Goal: Check status: Check status

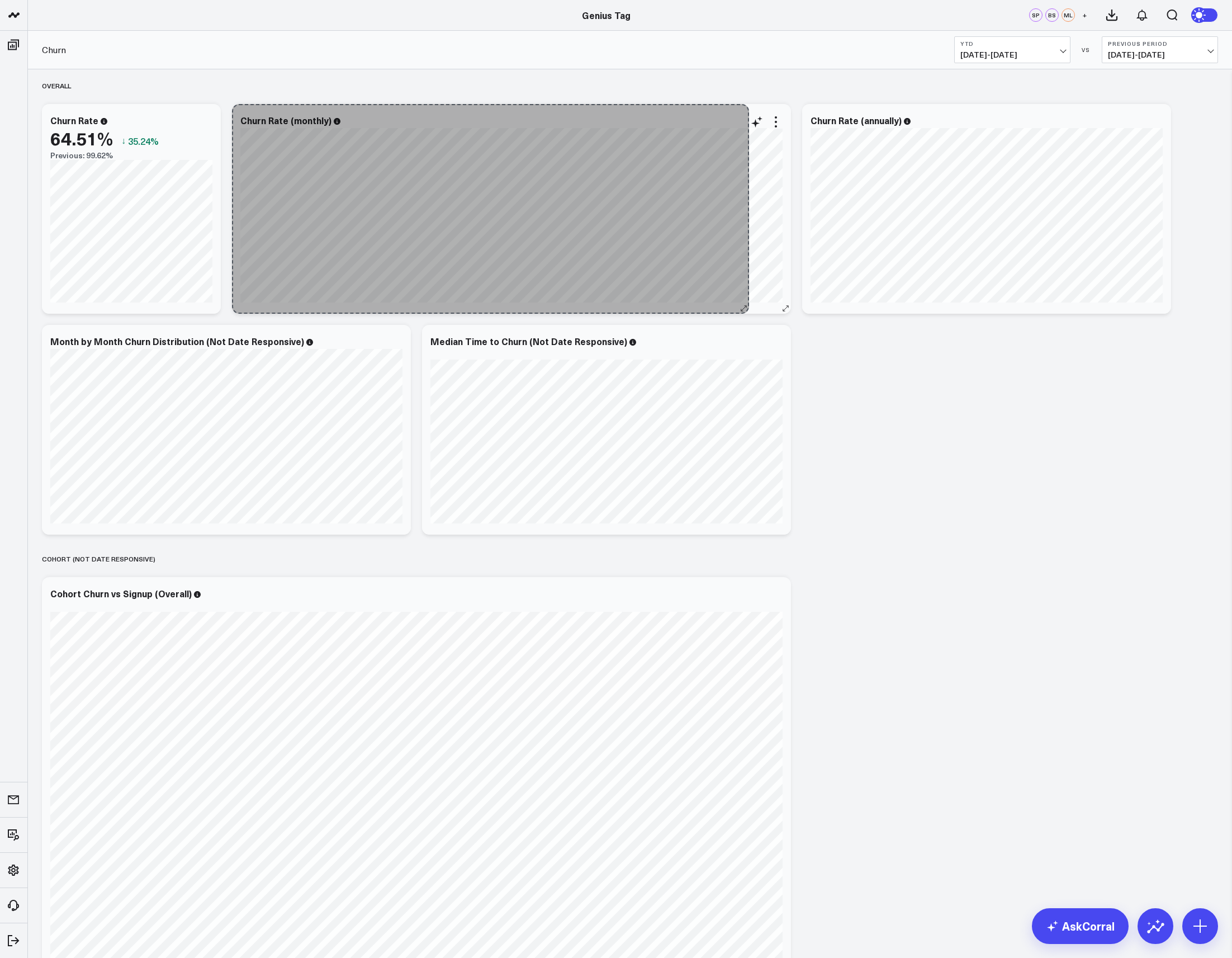
drag, startPoint x: 594, startPoint y: 309, endPoint x: 742, endPoint y: 304, distance: 148.1
click at [742, 304] on div "Churn Rate (monthly) [#fff fontSize:14px lineHeight:16px][/] [#fff fontSize:14p…" at bounding box center [512, 208] width 559 height 210
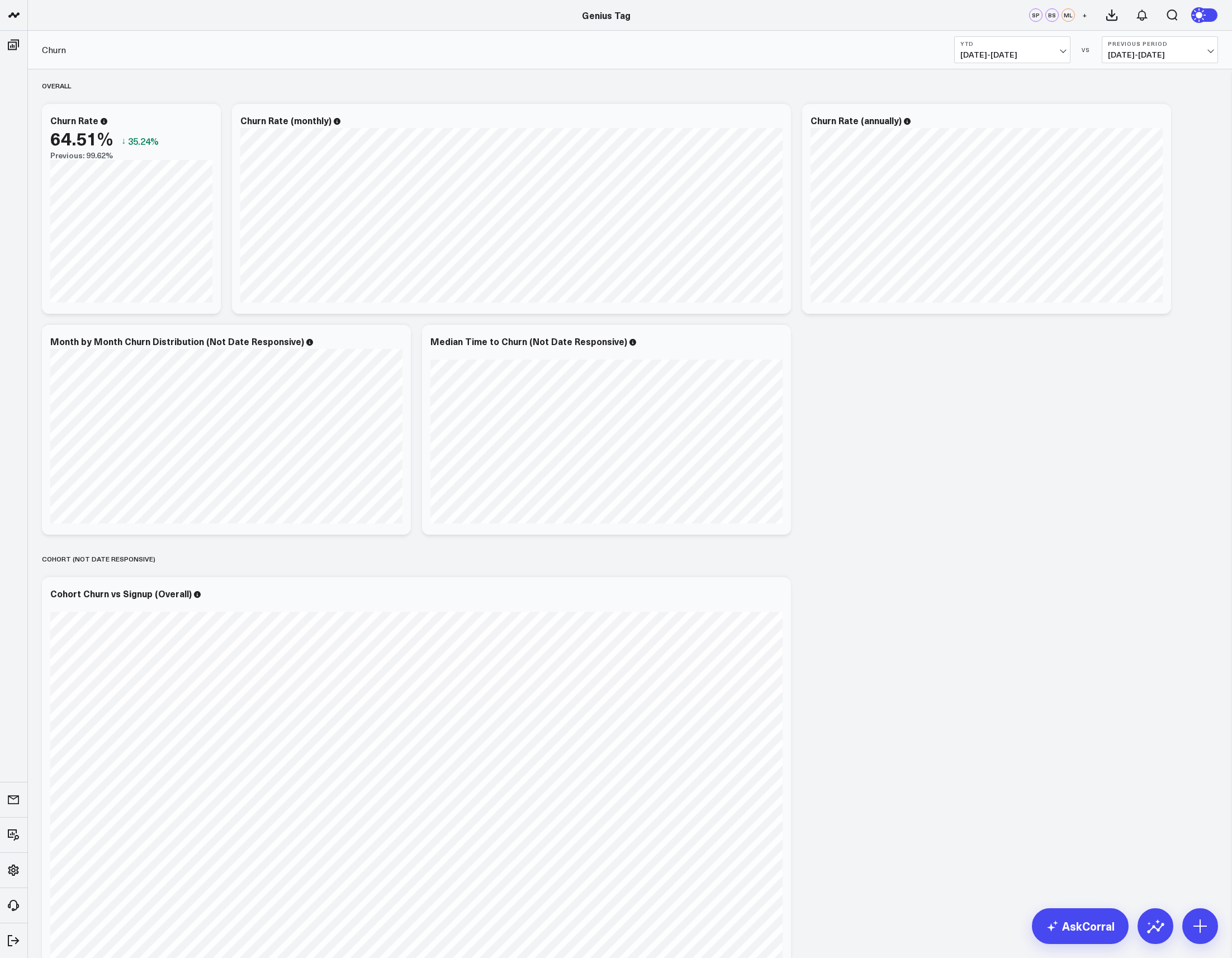
click at [1004, 54] on span "[DATE] - [DATE]" at bounding box center [1012, 55] width 104 height 9
click at [803, 46] on div "Churn YTD [DATE] - [DATE] [DATE] Last 7 Days Last 30 Days Last 60 Days Last 90 …" at bounding box center [630, 49] width 1204 height 38
click at [1013, 43] on b "YTD" at bounding box center [1012, 43] width 104 height 6
click at [1013, 118] on link "Last 30 Days" at bounding box center [1013, 117] width 115 height 21
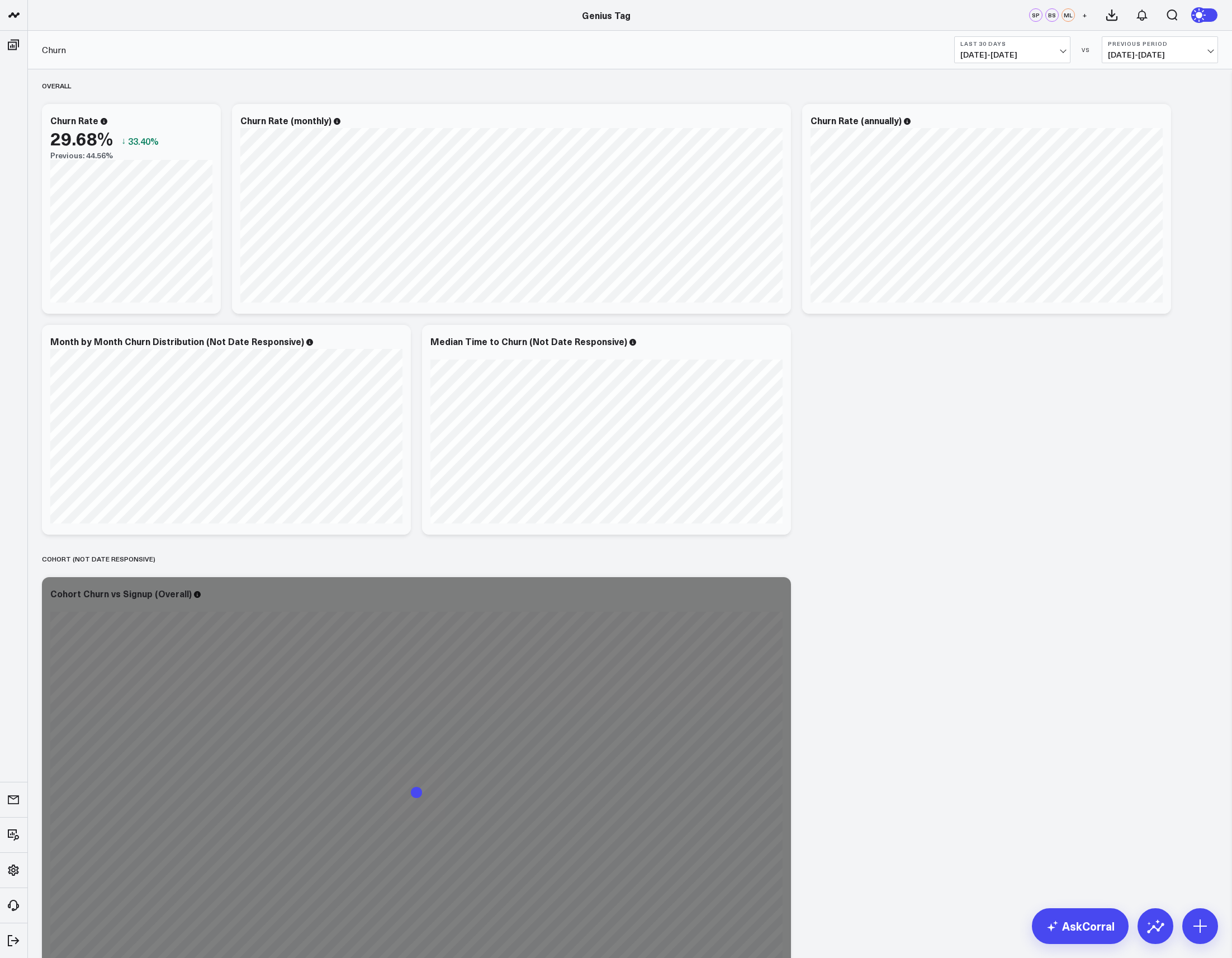
click at [1006, 47] on button "Last 30 Days [DATE] - [DATE]" at bounding box center [1012, 49] width 116 height 27
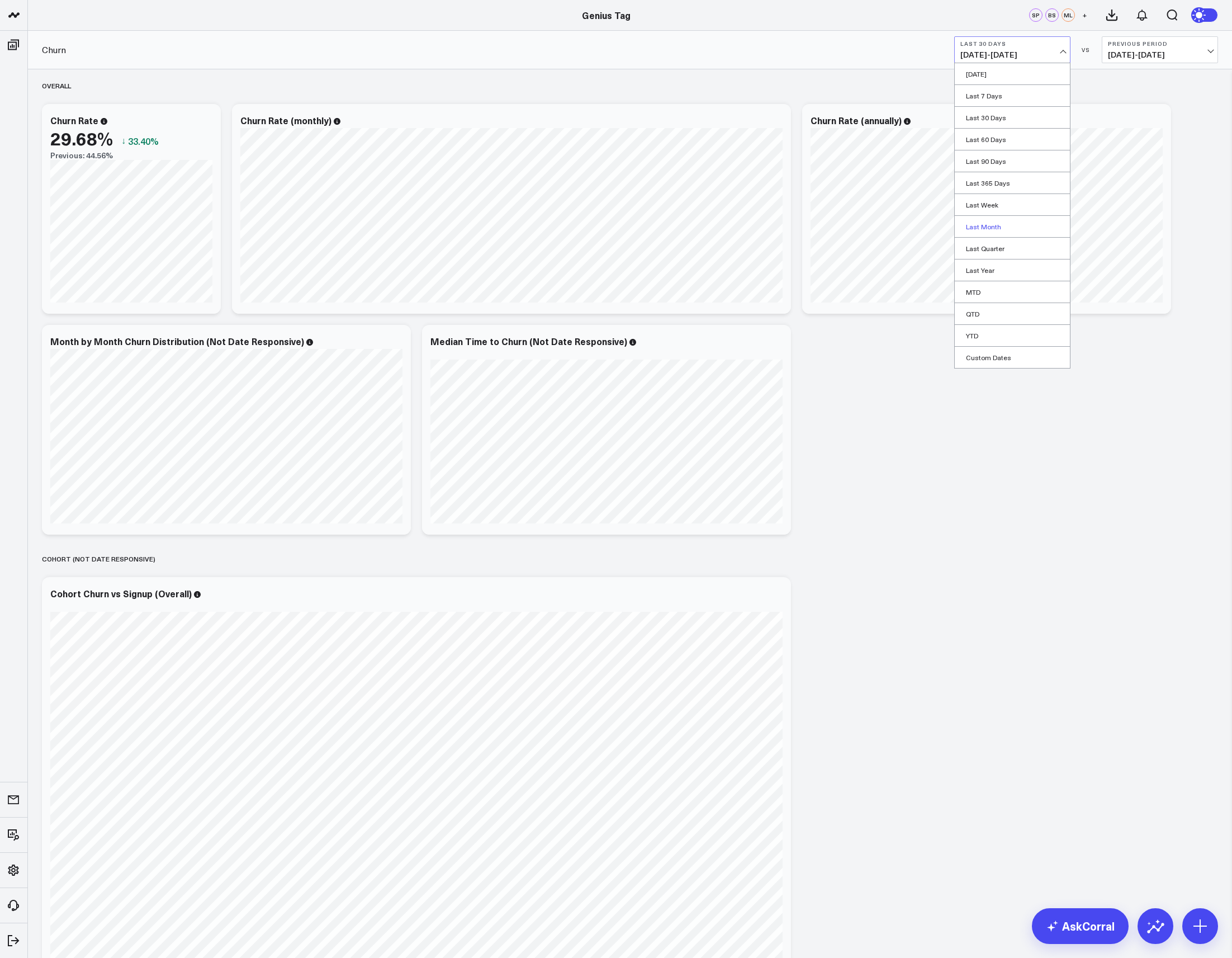
click at [1004, 228] on link "Last Month" at bounding box center [1013, 226] width 115 height 21
click at [995, 49] on button "Last Month [DATE] - [DATE]" at bounding box center [1012, 49] width 116 height 27
click at [1021, 360] on link "Custom Dates" at bounding box center [1013, 357] width 115 height 21
select select "7"
select select "2025"
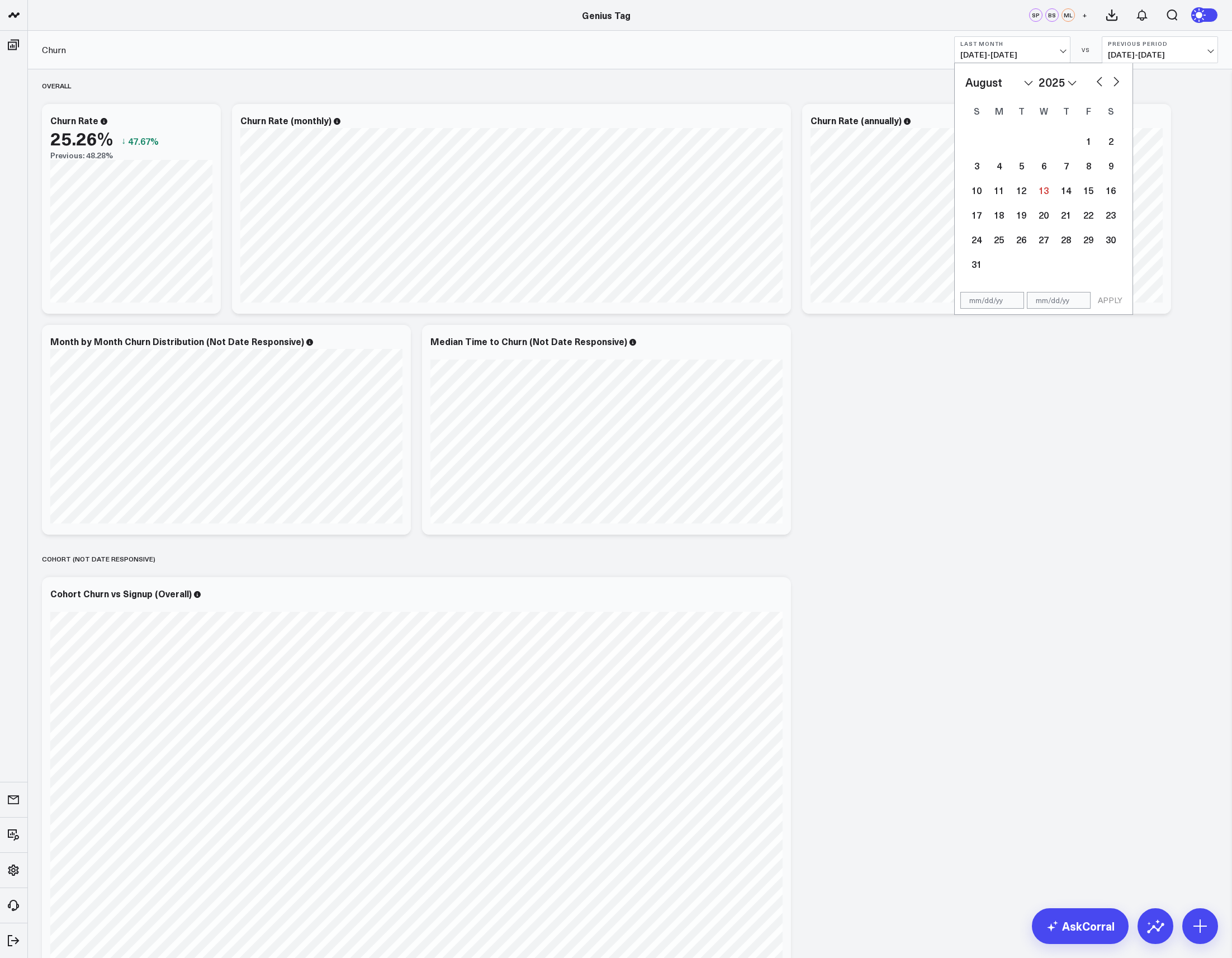
click at [1104, 85] on button "button" at bounding box center [1099, 80] width 11 height 14
select select "6"
select select "2025"
click at [1100, 79] on button "button" at bounding box center [1099, 80] width 11 height 14
select select "5"
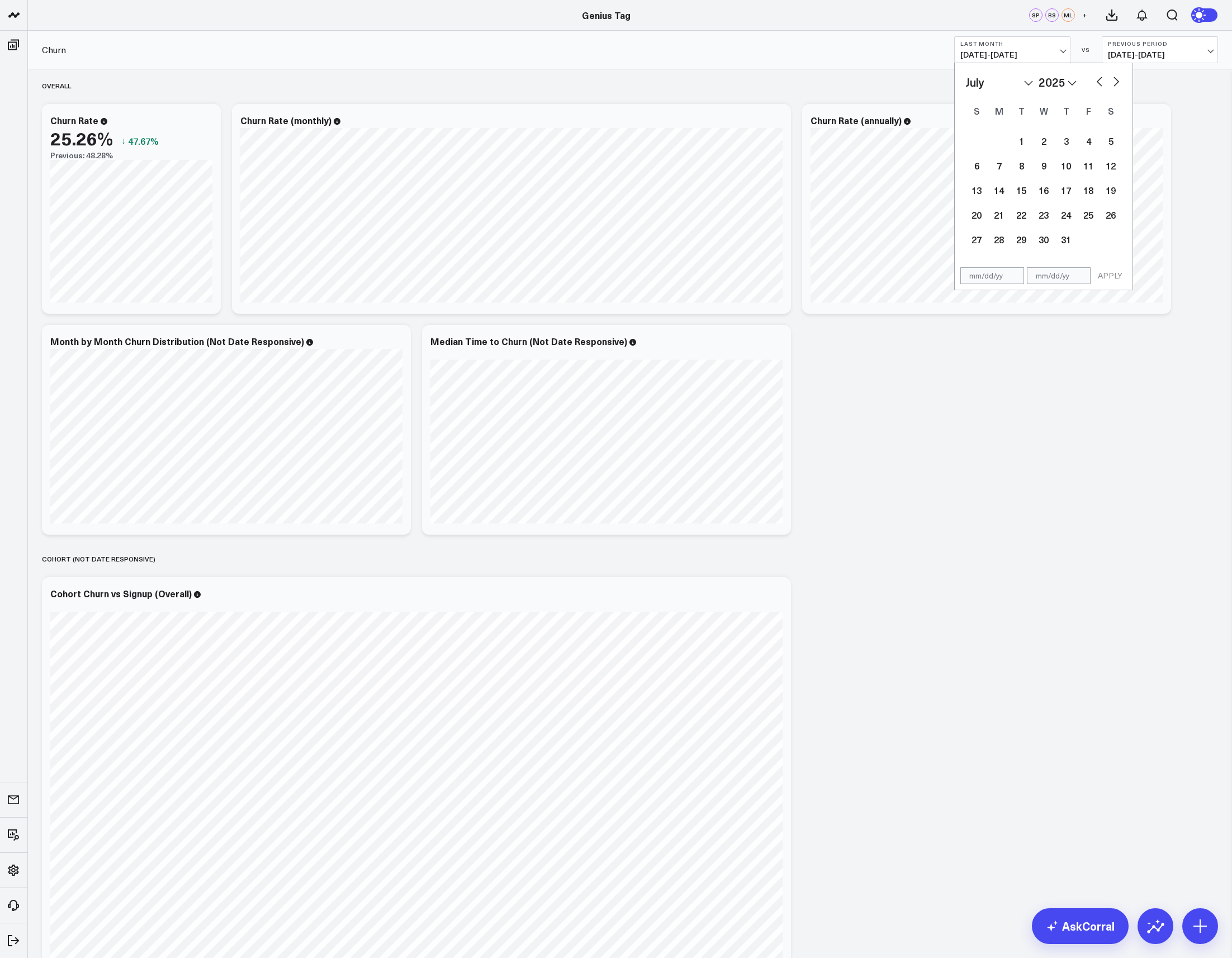
select select "2025"
click at [976, 143] on div "1" at bounding box center [977, 141] width 22 height 22
type input "[DATE]"
select select "5"
select select "2025"
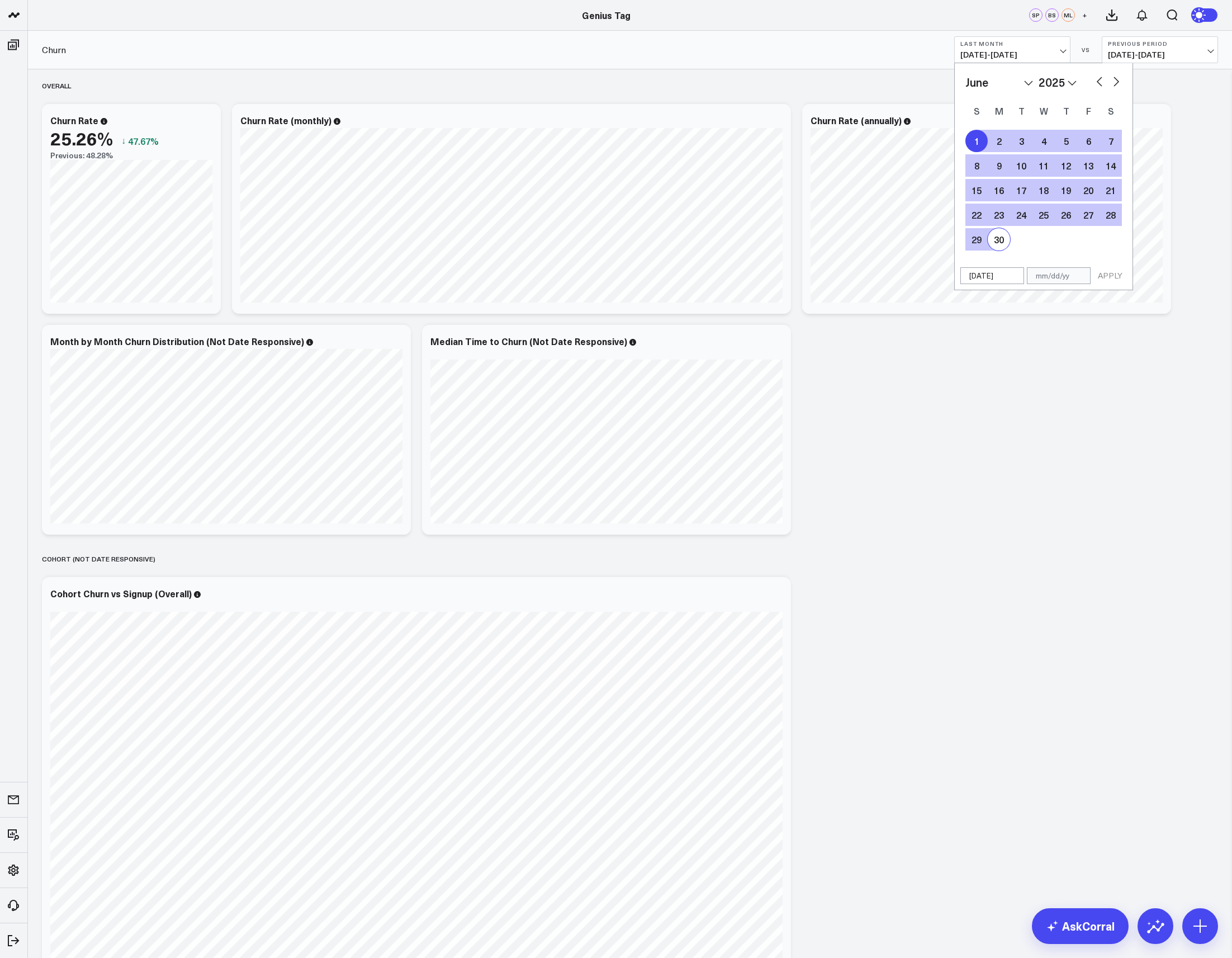
click at [1001, 238] on div "30" at bounding box center [999, 239] width 22 height 22
type input "[DATE]"
select select "5"
select select "2025"
click at [1107, 276] on button "APPLY" at bounding box center [1111, 276] width 34 height 17
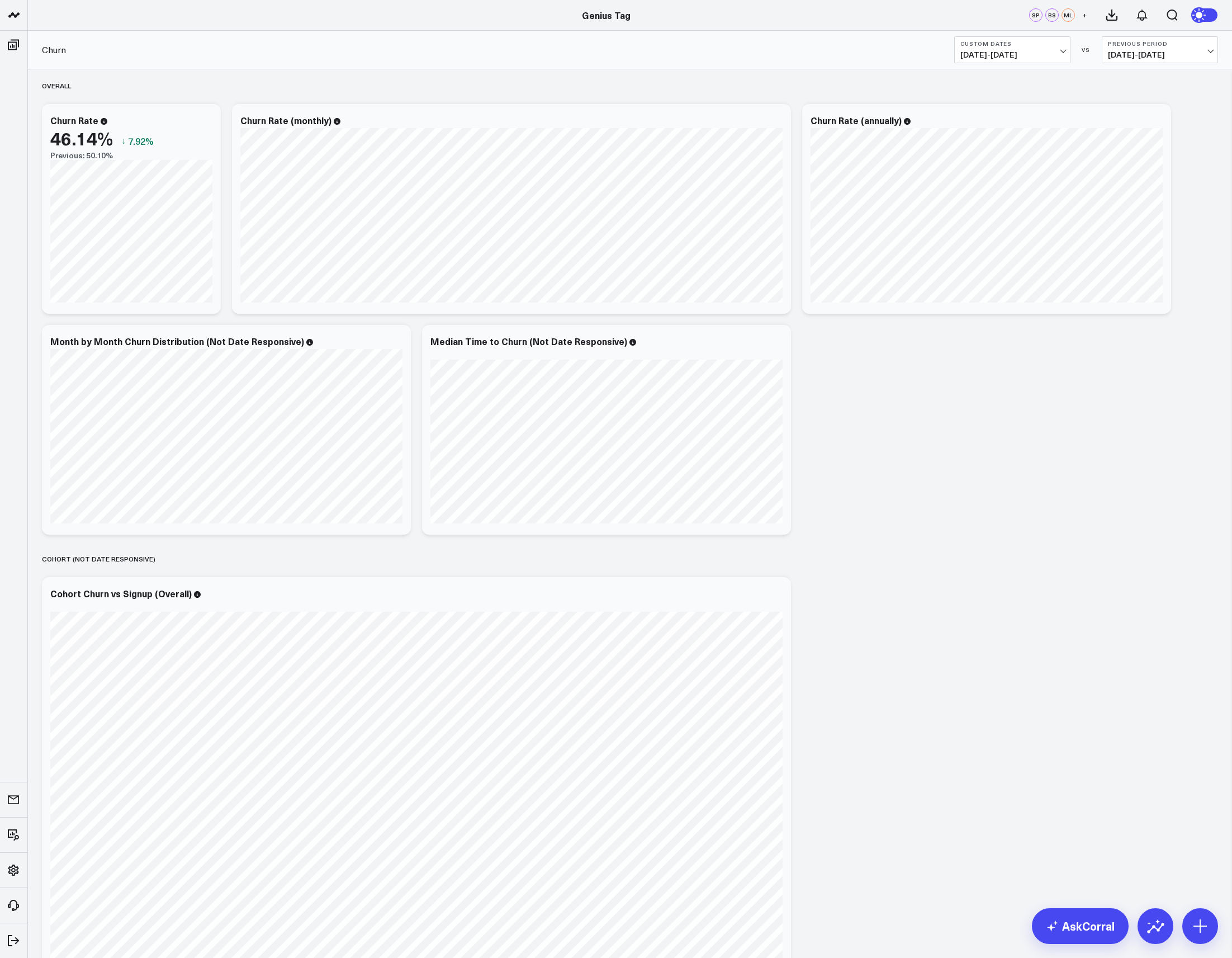
click at [1020, 49] on button "Custom Dates [DATE] - [DATE]" at bounding box center [1012, 49] width 116 height 27
click at [1007, 357] on link "Custom Dates" at bounding box center [1013, 357] width 115 height 21
select select "7"
select select "2025"
click at [1098, 82] on button "button" at bounding box center [1099, 80] width 11 height 14
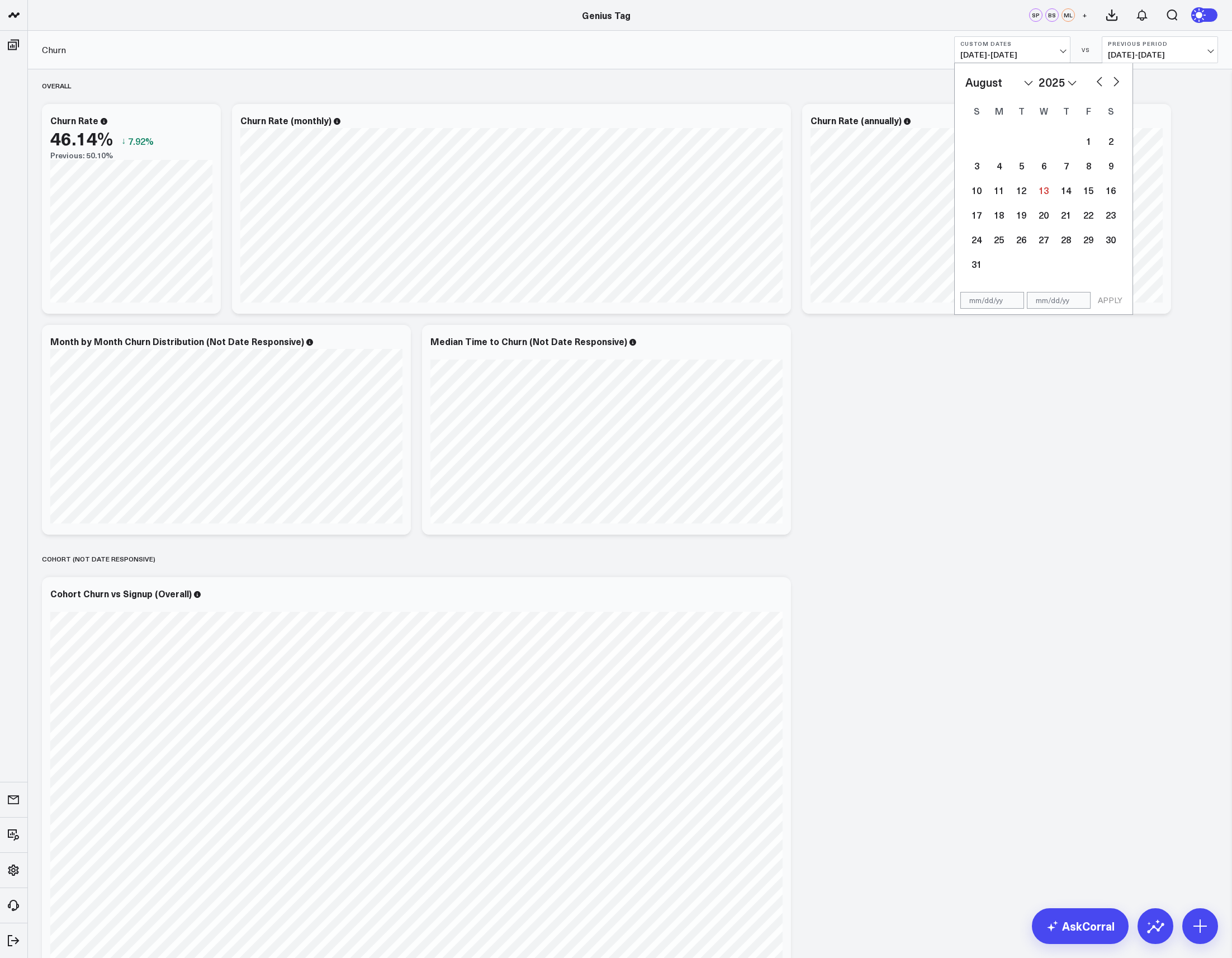
select select "6"
select select "2025"
click at [1098, 82] on button "button" at bounding box center [1099, 80] width 11 height 14
select select "4"
select select "2025"
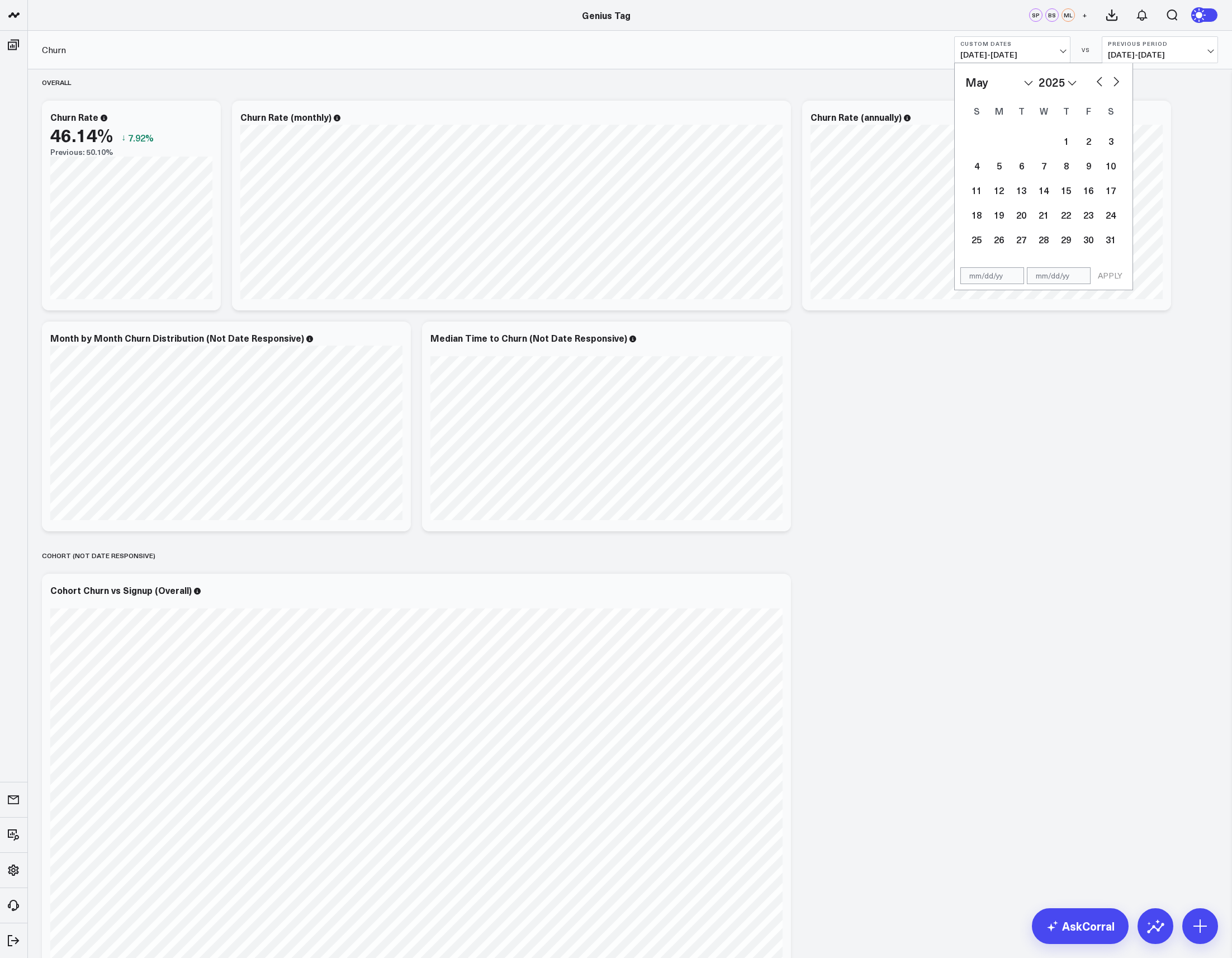
scroll to position [4, 0]
click at [1065, 143] on div "1" at bounding box center [1066, 141] width 22 height 22
type input "[DATE]"
select select "4"
select select "2025"
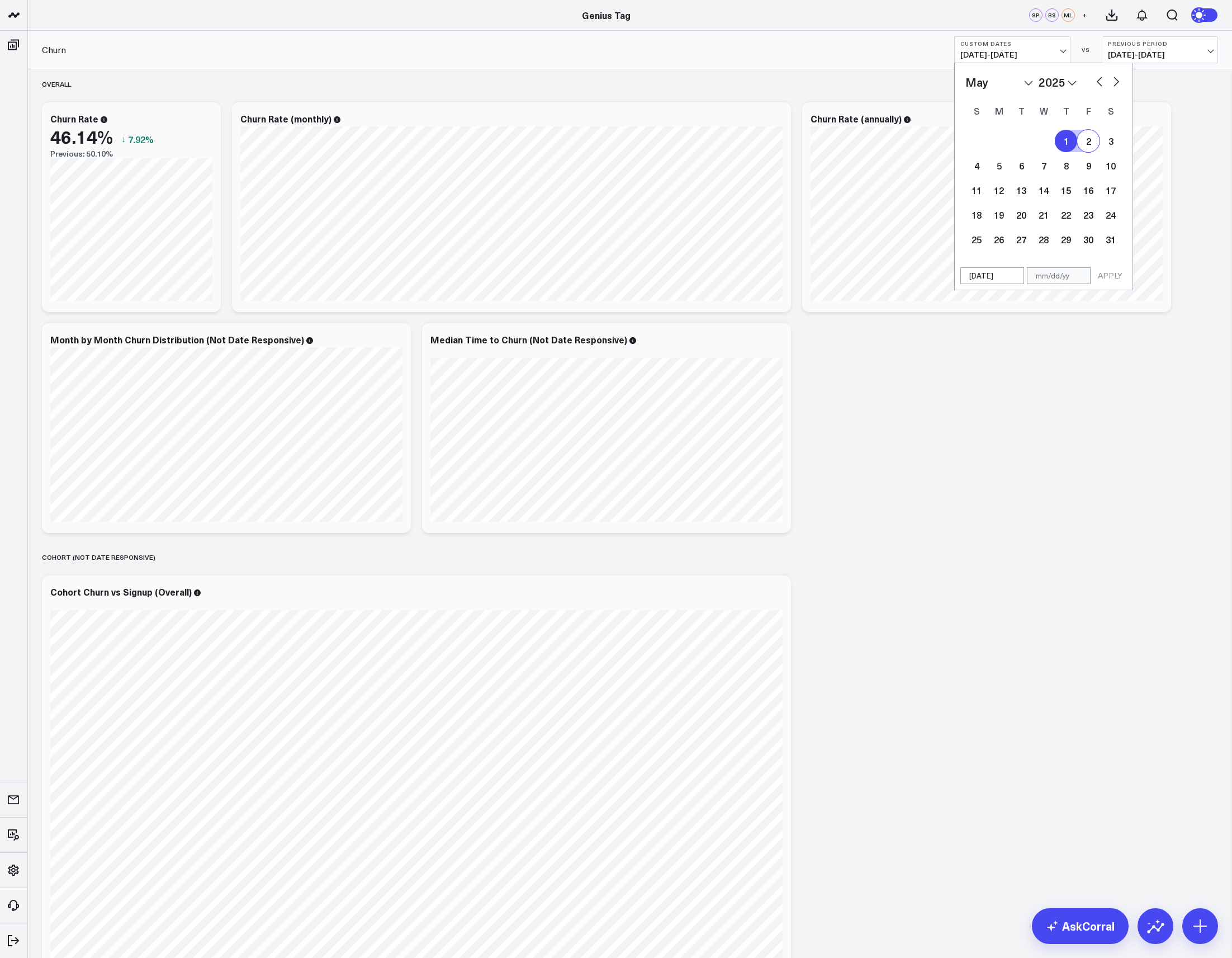
click at [1118, 86] on button "button" at bounding box center [1116, 80] width 11 height 14
select select "5"
select select "2025"
click at [1118, 86] on button "button" at bounding box center [1116, 80] width 11 height 14
select select "6"
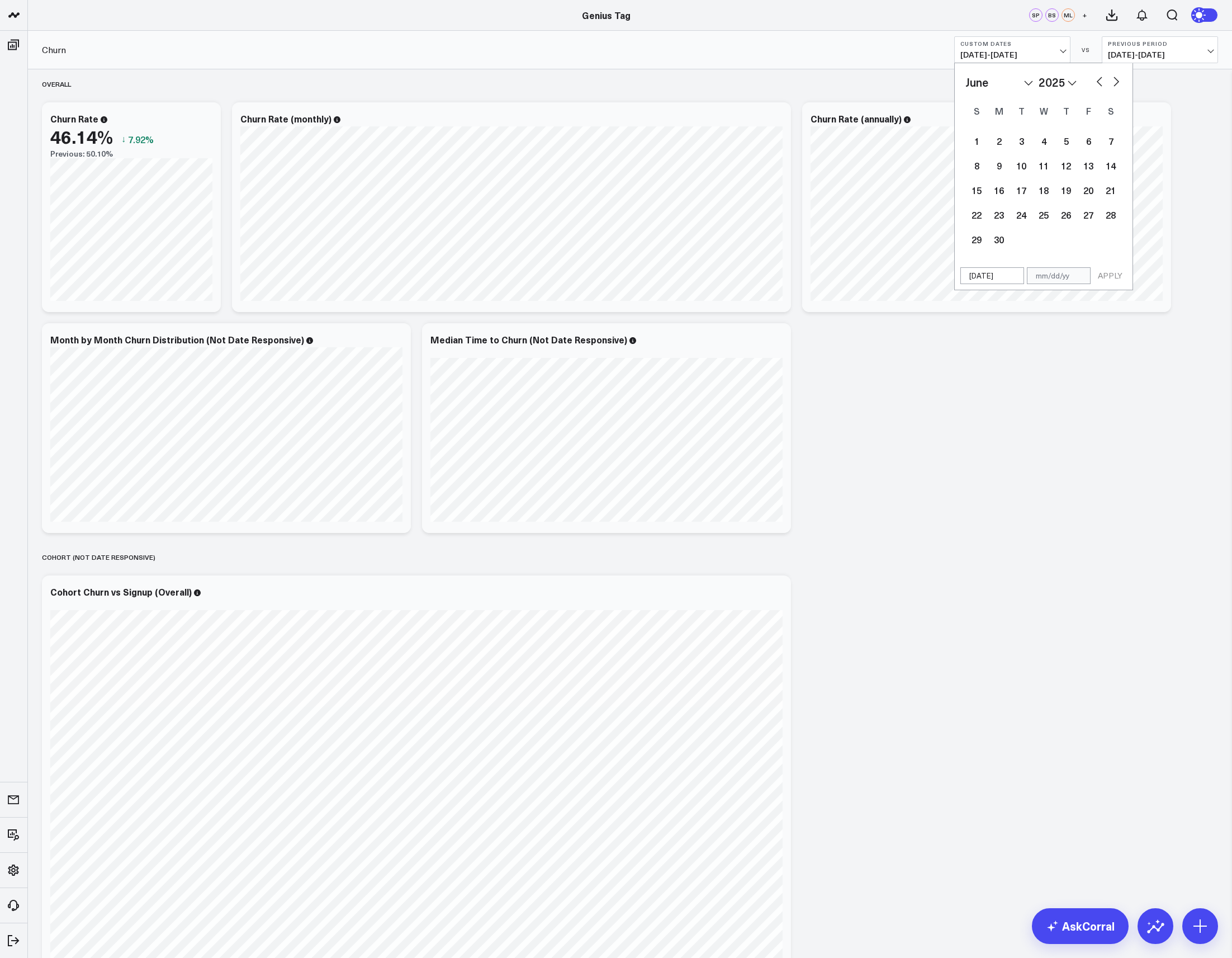
select select "2025"
click at [1118, 86] on button "button" at bounding box center [1116, 80] width 11 height 14
select select "7"
select select "2025"
click at [1047, 197] on div "13" at bounding box center [1044, 190] width 22 height 22
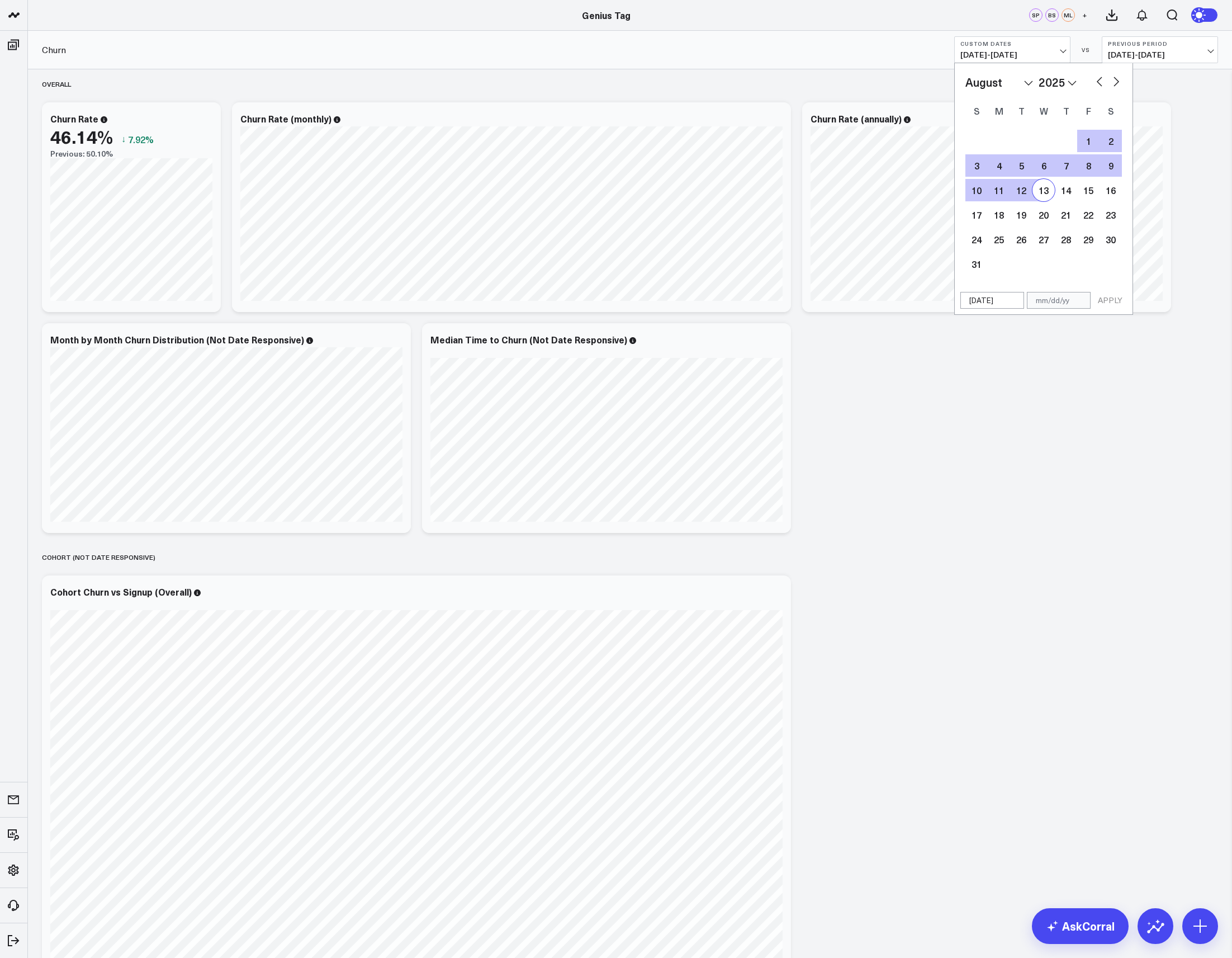
type input "[DATE]"
select select "7"
select select "2025"
click at [1108, 300] on button "APPLY" at bounding box center [1111, 300] width 34 height 17
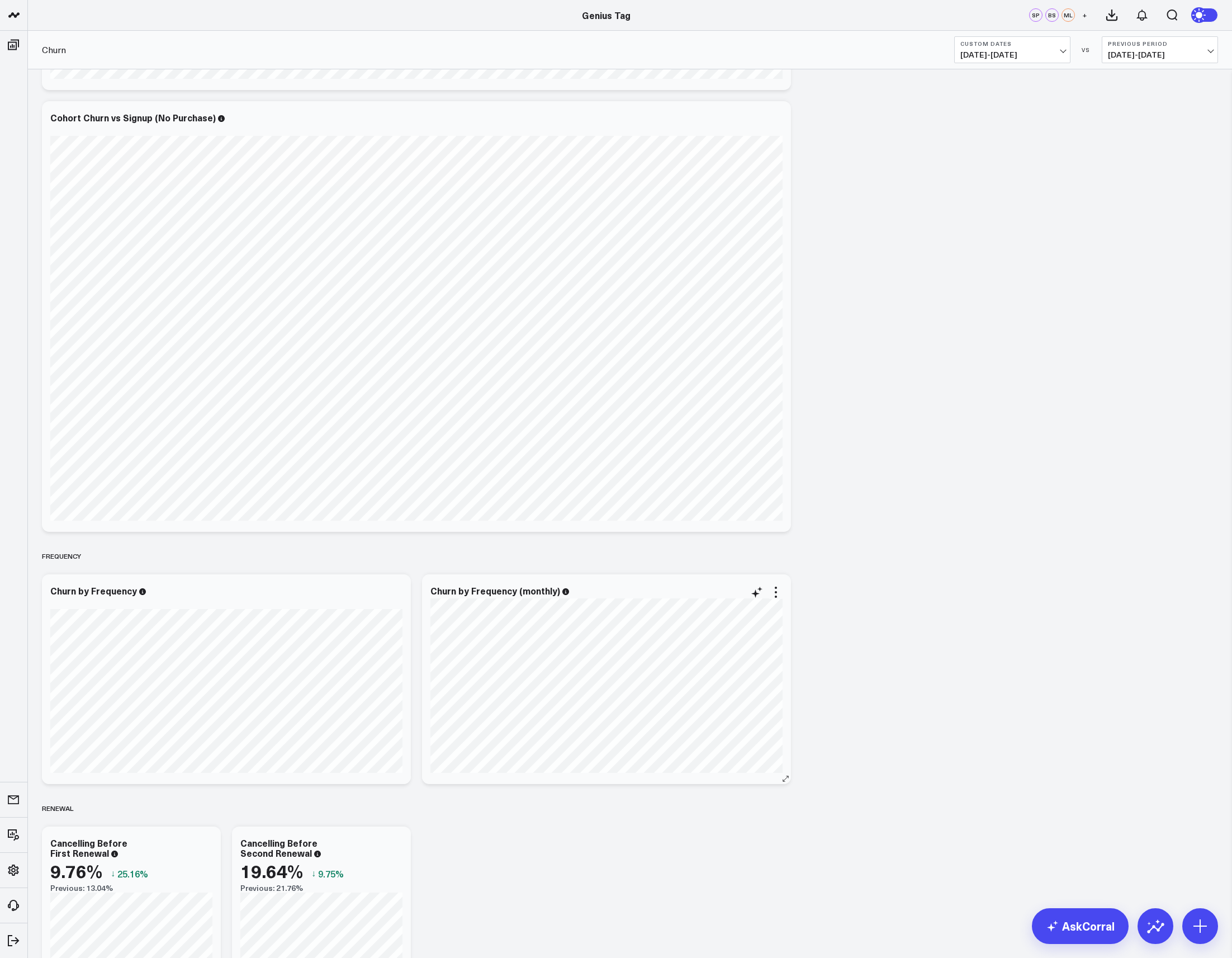
scroll to position [1955, 0]
